Goal: Find specific page/section: Find specific page/section

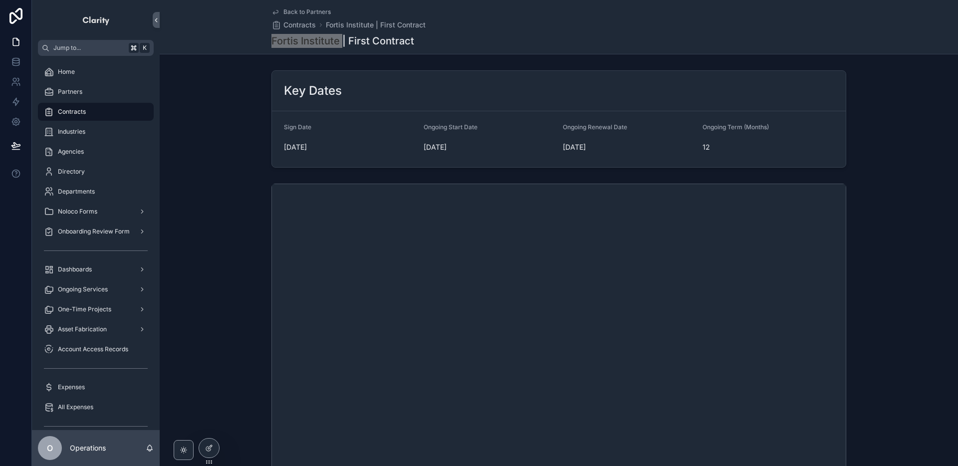
scroll to position [165, 0]
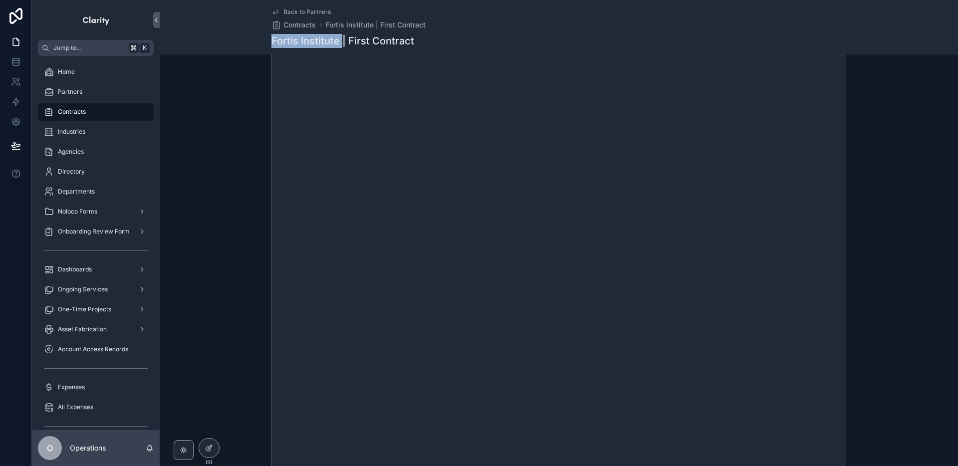
click at [313, 13] on span "Back to Partners" at bounding box center [306, 12] width 47 height 8
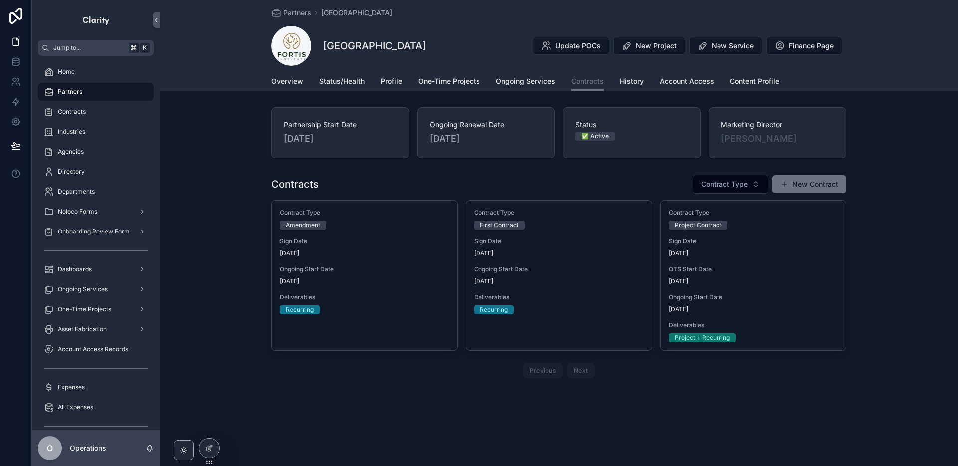
click at [286, 14] on span "Partners" at bounding box center [297, 13] width 28 height 10
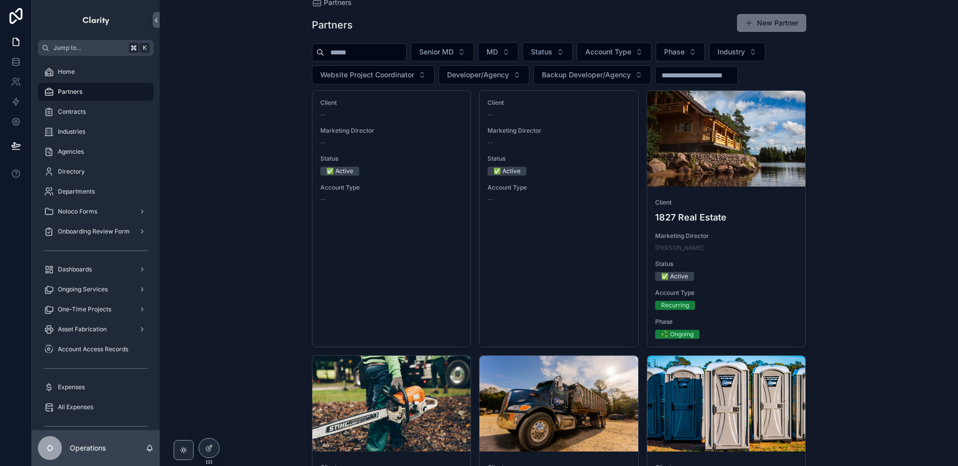
click at [393, 53] on input "scrollable content" at bounding box center [365, 52] width 82 height 14
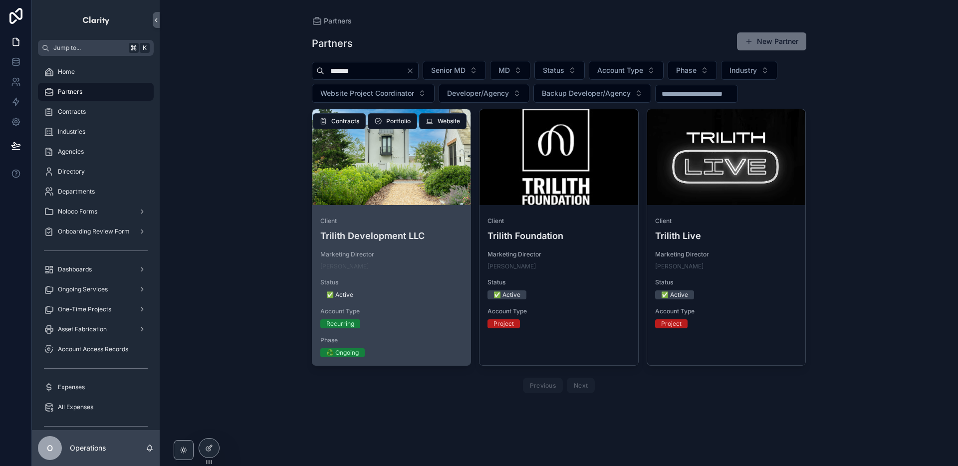
type input "*******"
click at [456, 177] on div "scrollable content" at bounding box center [391, 157] width 159 height 96
